Goal: Find specific page/section: Find specific page/section

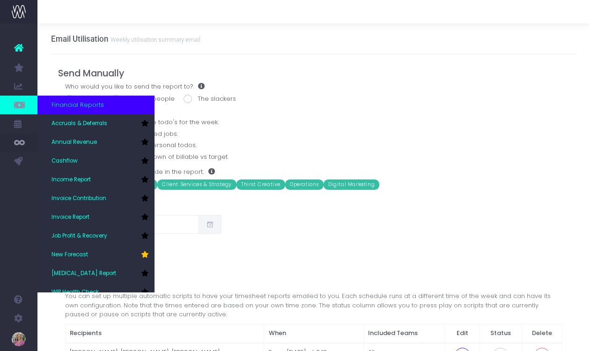
scroll to position [56, 0]
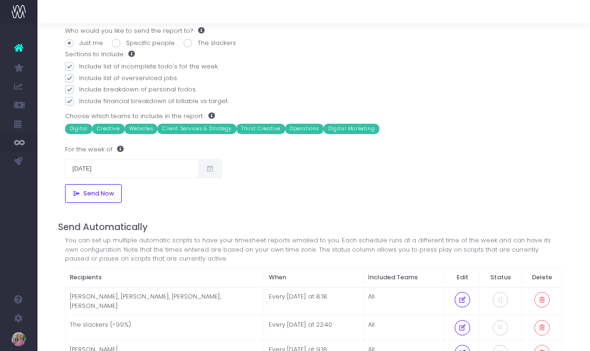
click at [60, 102] on span "Email Utilisation" at bounding box center [64, 104] width 27 height 16
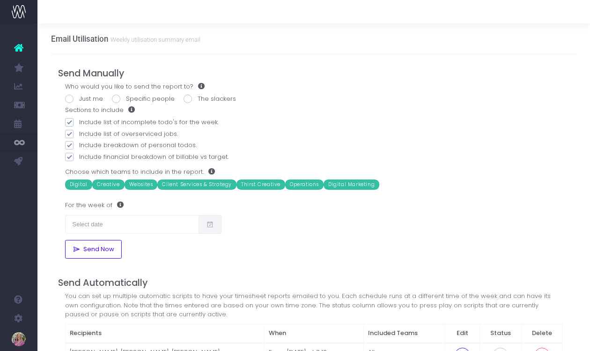
click at [65, 83] on span "New Forecast" at bounding box center [62, 86] width 23 height 16
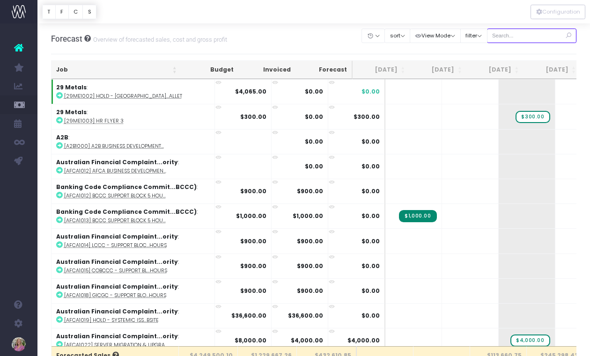
click at [530, 35] on input "text" at bounding box center [532, 36] width 90 height 15
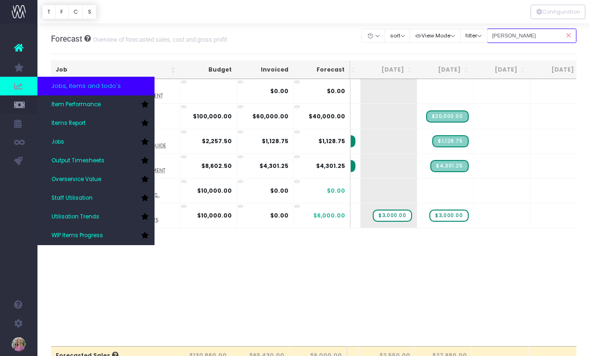
type input "eash"
